Goal: Task Accomplishment & Management: Use online tool/utility

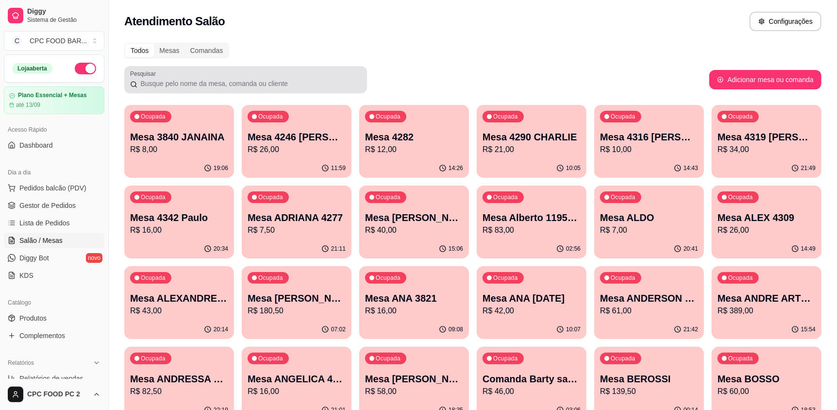
click at [203, 78] on div at bounding box center [245, 79] width 231 height 19
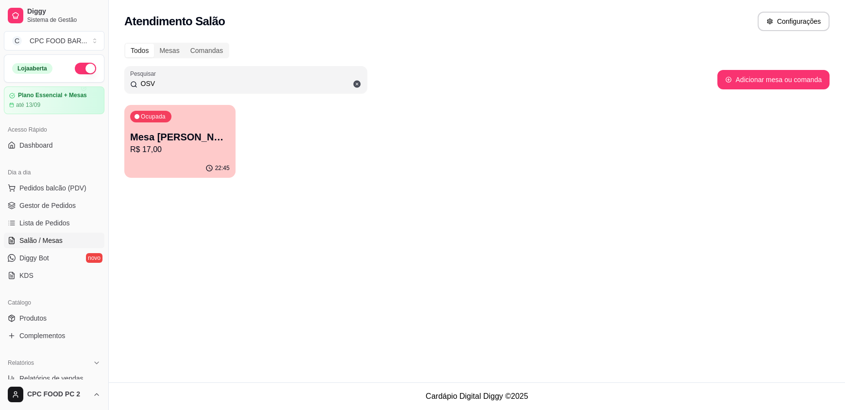
type input "OSV"
click at [167, 135] on p "Mesa [PERSON_NAME]" at bounding box center [180, 137] width 100 height 14
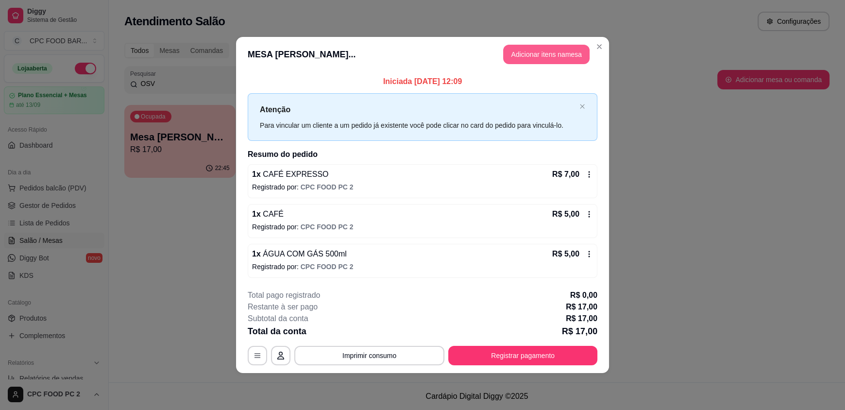
click at [541, 52] on button "Adicionar itens na mesa" at bounding box center [546, 54] width 86 height 19
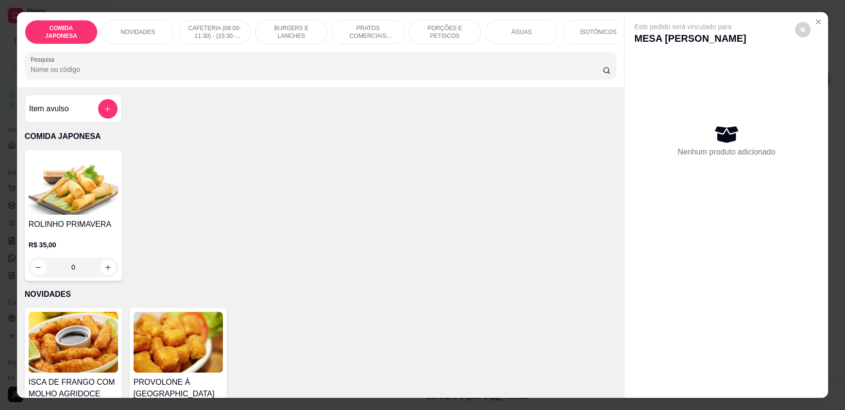
click at [516, 43] on div "ÁGUAS" at bounding box center [521, 32] width 73 height 24
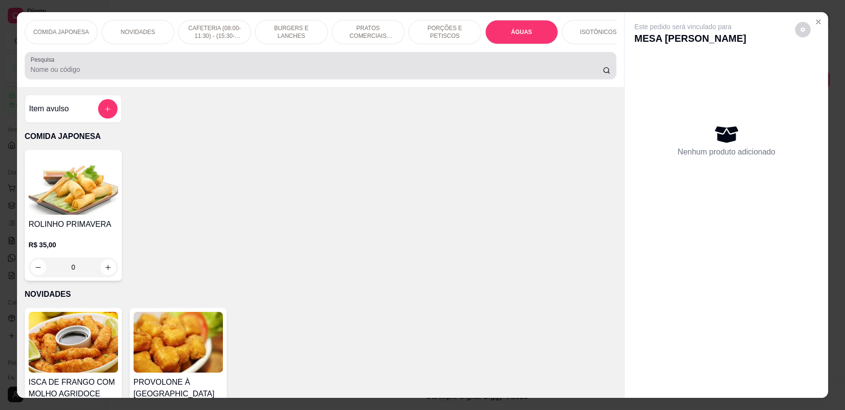
scroll to position [18, 0]
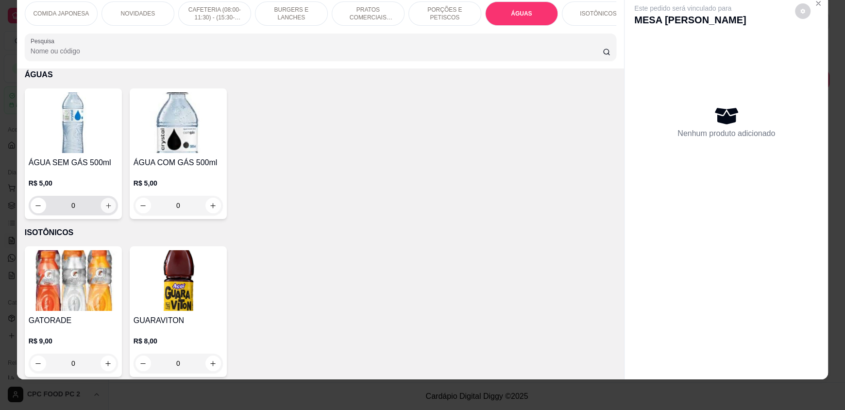
click at [108, 213] on button "increase-product-quantity" at bounding box center [108, 205] width 15 height 15
type input "1"
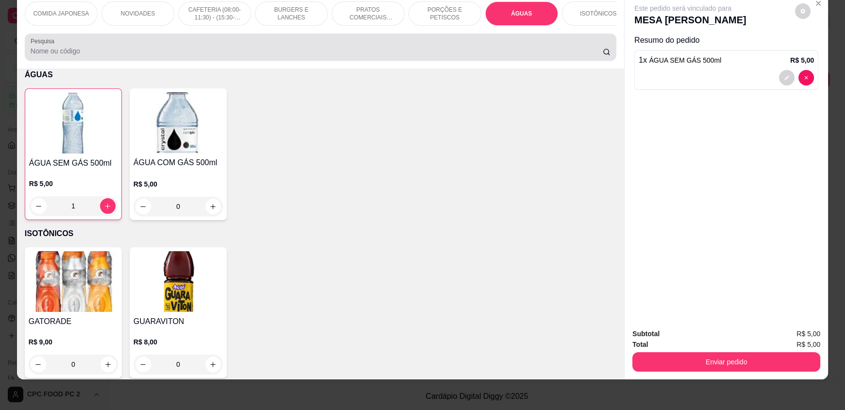
click at [87, 55] on input "Pesquisa" at bounding box center [317, 51] width 573 height 10
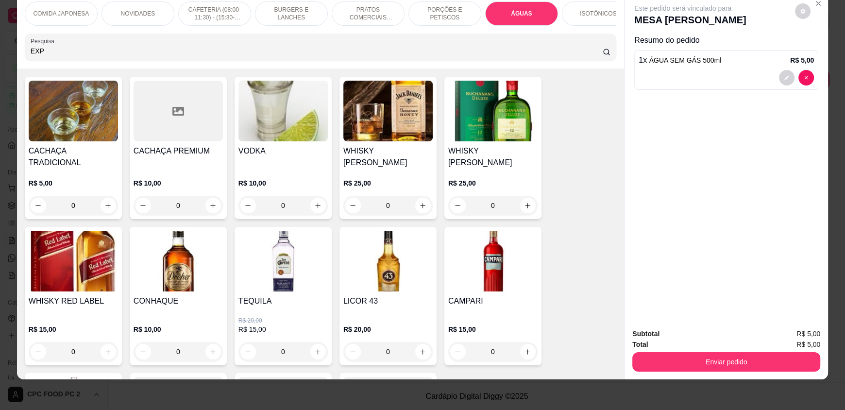
scroll to position [3582, 0]
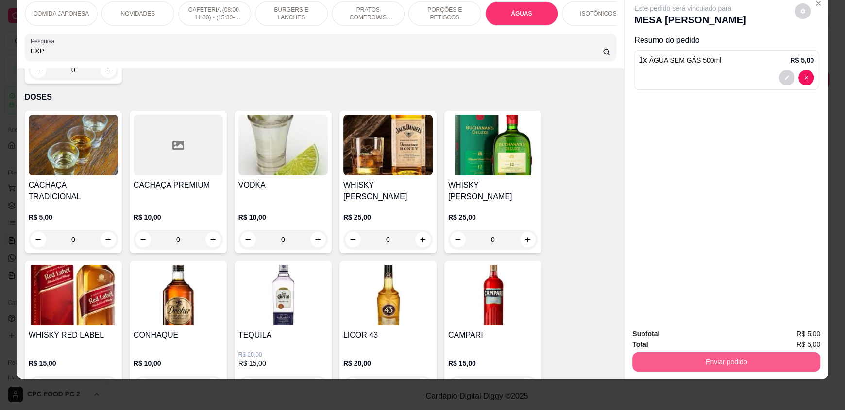
type input "EXP"
click at [676, 358] on button "Enviar pedido" at bounding box center [726, 361] width 182 height 19
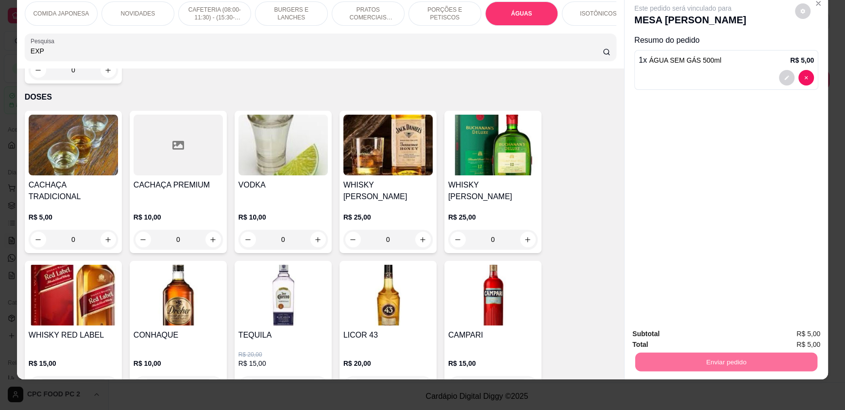
click at [682, 335] on button "Não registrar e enviar pedido" at bounding box center [694, 337] width 101 height 18
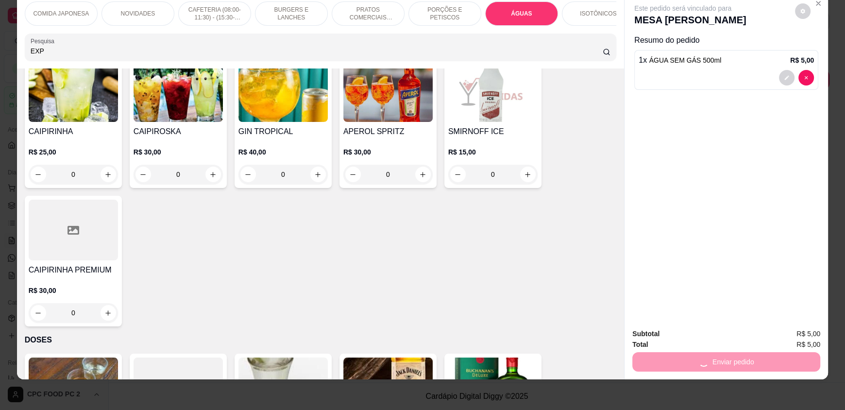
scroll to position [3097, 0]
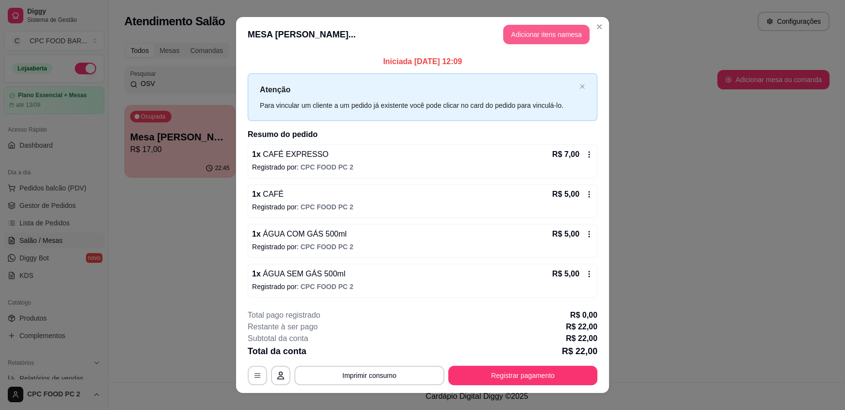
click at [569, 32] on button "Adicionar itens na mesa" at bounding box center [546, 34] width 86 height 19
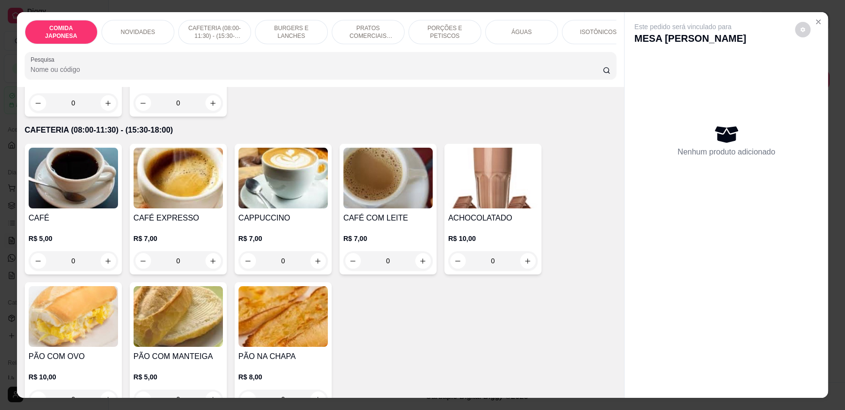
scroll to position [388, 0]
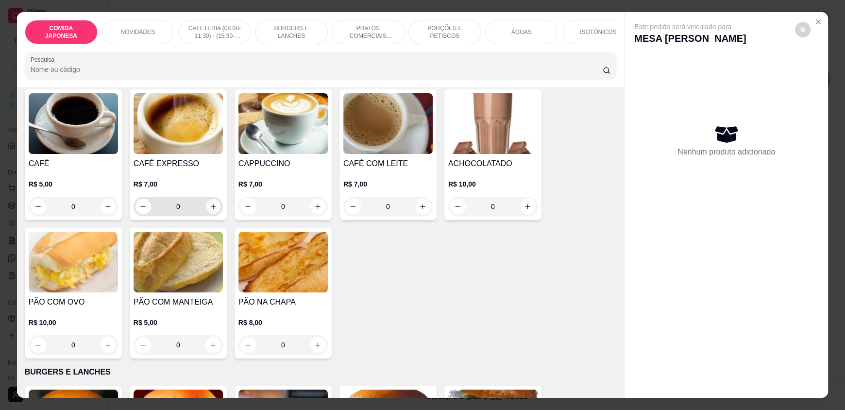
click at [212, 210] on icon "increase-product-quantity" at bounding box center [213, 206] width 7 height 7
type input "1"
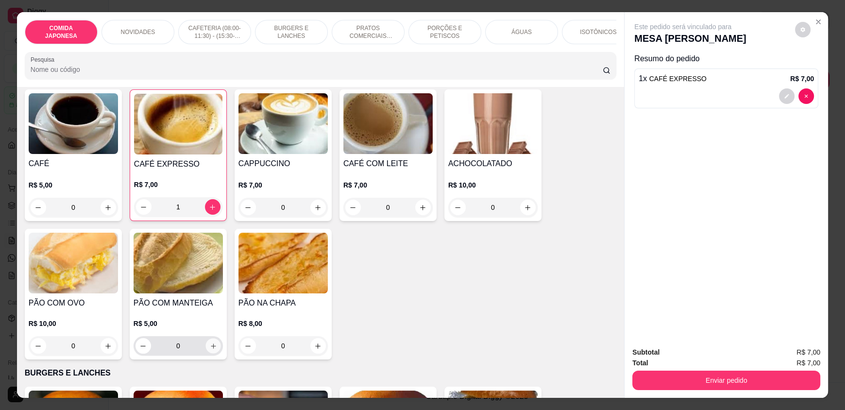
click at [212, 350] on icon "increase-product-quantity" at bounding box center [213, 345] width 7 height 7
type input "1"
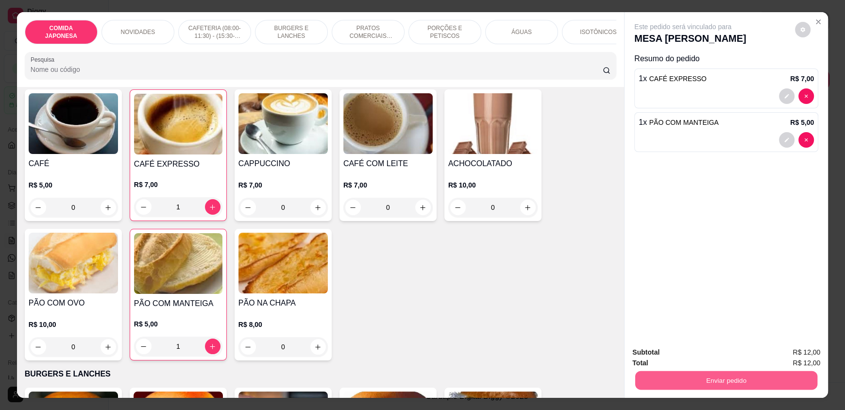
click at [690, 387] on button "Enviar pedido" at bounding box center [726, 380] width 182 height 19
click at [691, 354] on button "Não registrar e enviar pedido" at bounding box center [694, 356] width 98 height 18
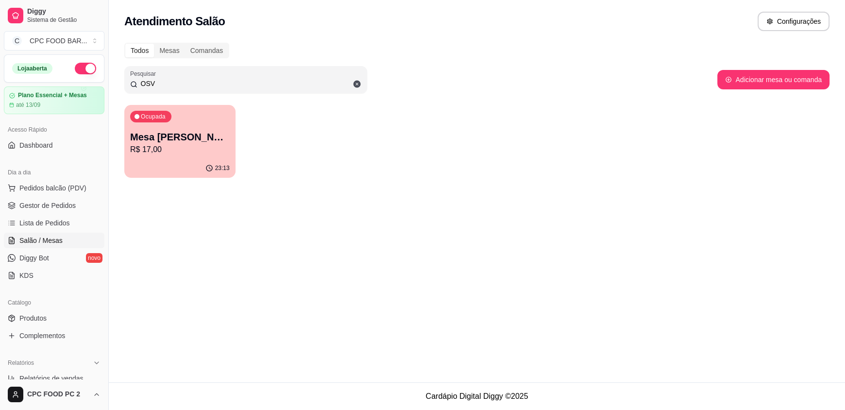
drag, startPoint x: 160, startPoint y: 84, endPoint x: 130, endPoint y: 88, distance: 30.5
click at [130, 88] on div "OSV" at bounding box center [245, 79] width 231 height 19
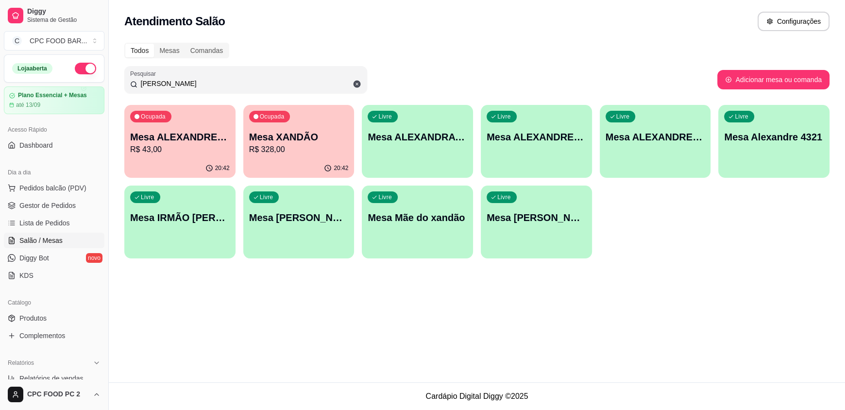
type input "[PERSON_NAME]"
click at [273, 158] on div "20:42" at bounding box center [299, 167] width 108 height 18
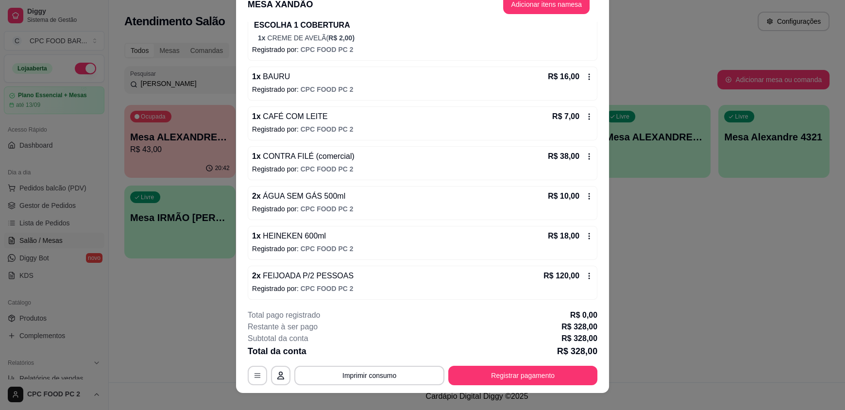
scroll to position [29, 0]
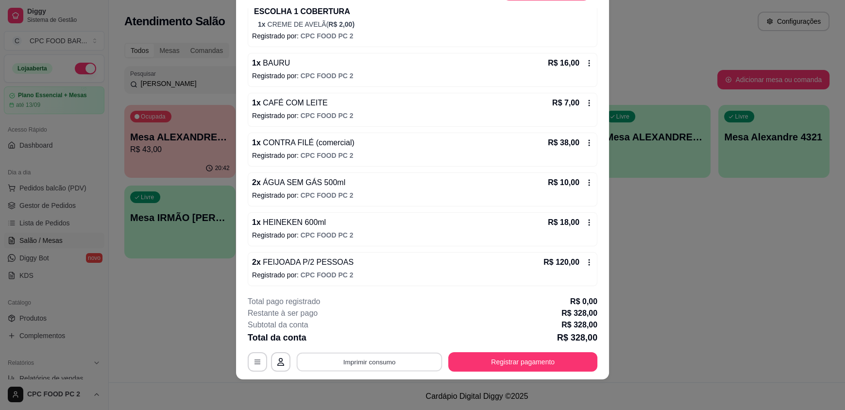
click at [372, 364] on button "Imprimir consumo" at bounding box center [370, 361] width 146 height 19
click at [383, 340] on button "IMPRESSORA" at bounding box center [369, 339] width 70 height 16
